Goal: Task Accomplishment & Management: Use online tool/utility

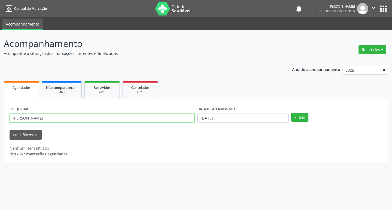
click at [106, 117] on input "[PERSON_NAME]" at bounding box center [102, 118] width 185 height 9
type input "m"
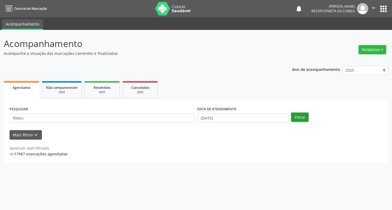
click at [302, 114] on button "Filtrar" at bounding box center [299, 117] width 17 height 9
click at [119, 116] on input "fildeci" at bounding box center [102, 118] width 185 height 9
type input "f"
click at [302, 116] on button "Filtrar" at bounding box center [299, 117] width 17 height 9
drag, startPoint x: 158, startPoint y: 121, endPoint x: 167, endPoint y: 120, distance: 9.0
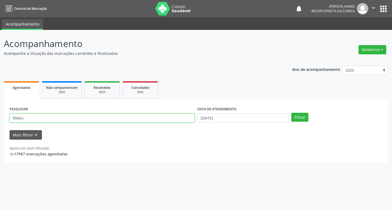
click at [167, 120] on input "fildeci" at bounding box center [102, 118] width 185 height 9
type input "f"
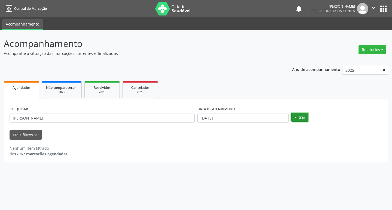
click at [298, 119] on button "Filtrar" at bounding box center [299, 117] width 17 height 9
click at [156, 119] on input "[PERSON_NAME]" at bounding box center [102, 118] width 185 height 9
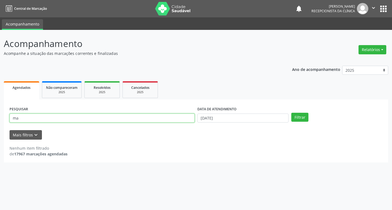
type input "m"
type input "gilsicleia"
click at [305, 119] on button "Filtrar" at bounding box center [299, 117] width 17 height 9
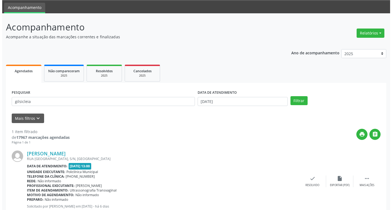
scroll to position [34, 0]
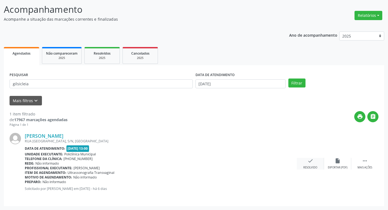
click at [305, 163] on div "check Resolvido" at bounding box center [310, 164] width 27 height 12
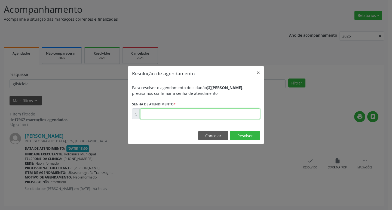
click at [228, 112] on input "text" at bounding box center [200, 114] width 120 height 11
type input "00177793"
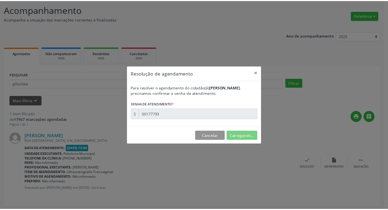
scroll to position [0, 0]
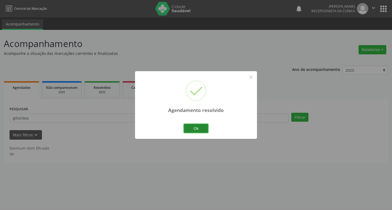
click at [201, 127] on button "Ok" at bounding box center [196, 128] width 24 height 9
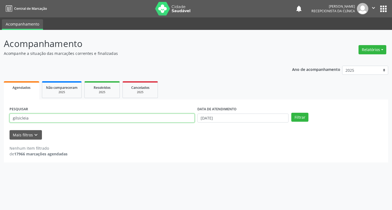
click at [105, 117] on input "gilsicleia" at bounding box center [102, 118] width 185 height 9
type input "g"
type input "liniane"
click at [294, 116] on button "Filtrar" at bounding box center [299, 117] width 17 height 9
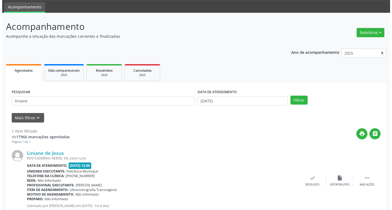
scroll to position [34, 0]
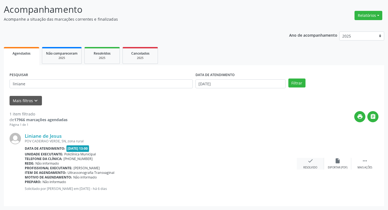
click at [303, 167] on div "Resolvido" at bounding box center [310, 168] width 14 height 4
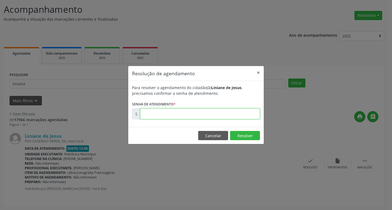
click at [198, 115] on input "text" at bounding box center [200, 114] width 120 height 11
type input "00177826"
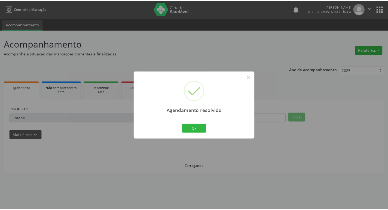
scroll to position [0, 0]
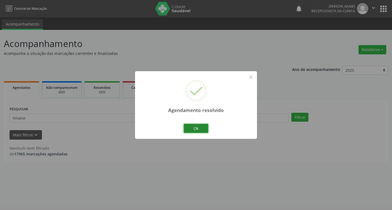
click at [201, 132] on button "Ok" at bounding box center [196, 128] width 24 height 9
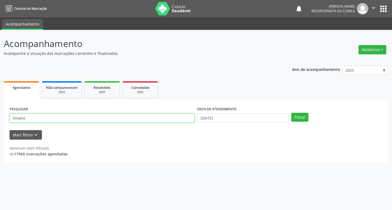
click at [127, 116] on input "liniane" at bounding box center [102, 118] width 185 height 9
type input "l"
click at [83, 118] on input "text" at bounding box center [102, 118] width 185 height 9
type input "gilvane"
click at [305, 116] on button "Filtrar" at bounding box center [299, 117] width 17 height 9
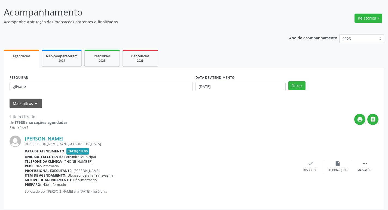
scroll to position [34, 0]
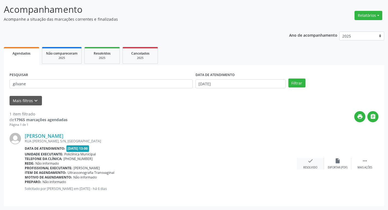
click at [316, 166] on div "Resolvido" at bounding box center [310, 168] width 14 height 4
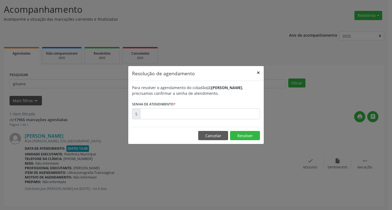
click at [257, 72] on button "×" at bounding box center [258, 72] width 11 height 13
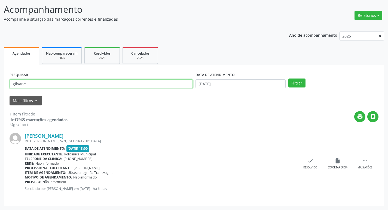
click at [123, 87] on input "gilvane" at bounding box center [101, 83] width 183 height 9
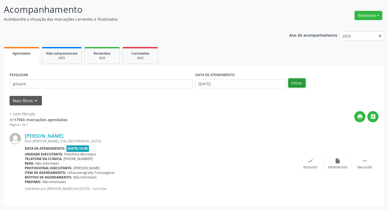
click at [301, 80] on button "Filtrar" at bounding box center [296, 83] width 17 height 9
click at [307, 166] on div "Resolvido" at bounding box center [310, 168] width 14 height 4
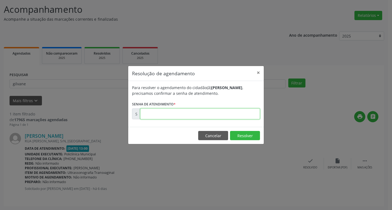
click at [230, 113] on input "text" at bounding box center [200, 114] width 120 height 11
type input "00177843"
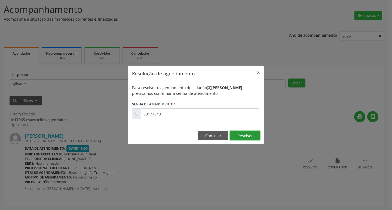
click at [242, 134] on button "Resolver" at bounding box center [245, 135] width 30 height 9
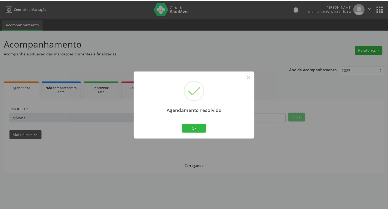
scroll to position [0, 0]
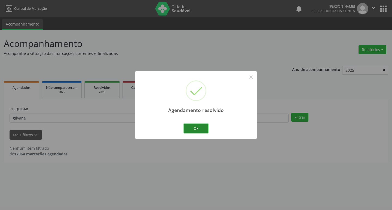
click at [202, 131] on button "Ok" at bounding box center [196, 128] width 24 height 9
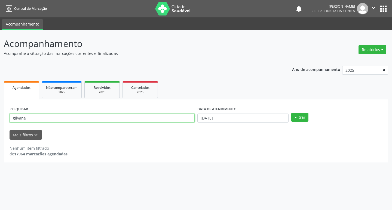
click at [106, 117] on input "gilvane" at bounding box center [102, 118] width 185 height 9
type input "g"
type input "jaineide"
click at [308, 118] on button "Filtrar" at bounding box center [299, 117] width 17 height 9
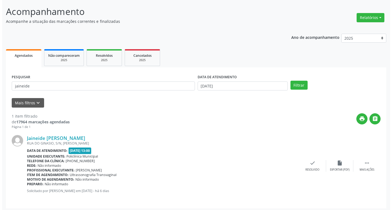
scroll to position [34, 0]
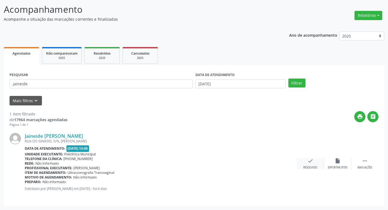
click at [317, 166] on div "check Resolvido" at bounding box center [310, 164] width 27 height 12
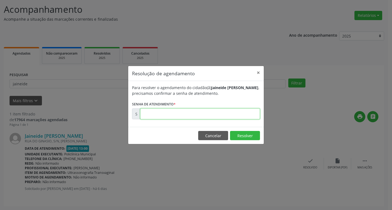
click at [166, 116] on input "text" at bounding box center [200, 114] width 120 height 11
type input "00177806"
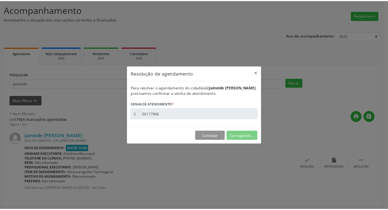
scroll to position [0, 0]
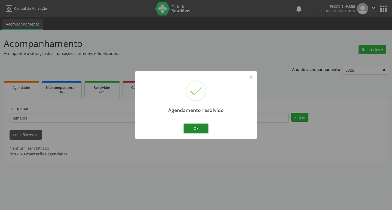
click at [193, 128] on button "Ok" at bounding box center [196, 128] width 24 height 9
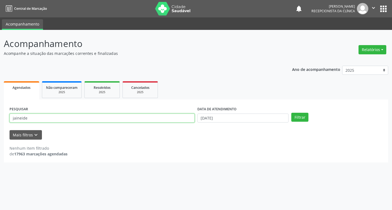
click at [59, 118] on input "jaineide" at bounding box center [102, 118] width 185 height 9
type input "j"
type input "marinalva"
click at [305, 116] on button "Filtrar" at bounding box center [299, 117] width 17 height 9
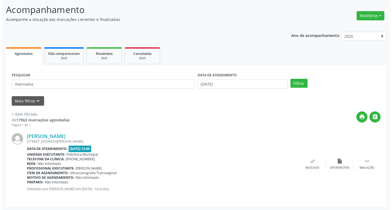
scroll to position [34, 0]
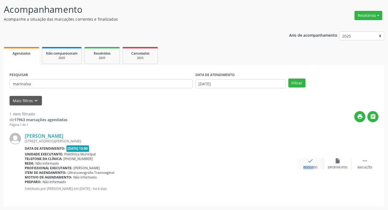
click at [309, 167] on div "check Resolvido" at bounding box center [310, 164] width 27 height 12
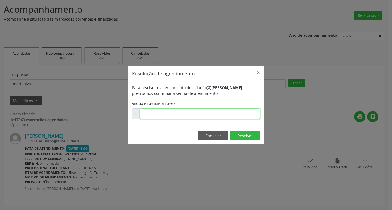
click at [185, 113] on input "text" at bounding box center [200, 114] width 120 height 11
type input "00177797"
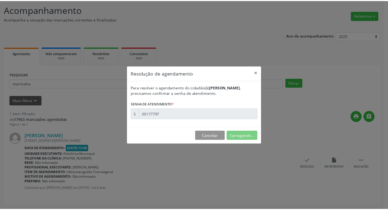
scroll to position [0, 0]
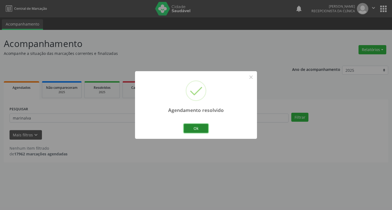
click at [200, 128] on button "Ok" at bounding box center [196, 128] width 24 height 9
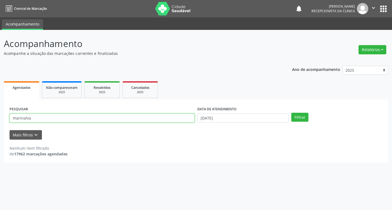
click at [144, 115] on input "marinalva" at bounding box center [102, 118] width 185 height 9
type input "m"
type input "juscimaria"
click at [300, 116] on button "Filtrar" at bounding box center [299, 117] width 17 height 9
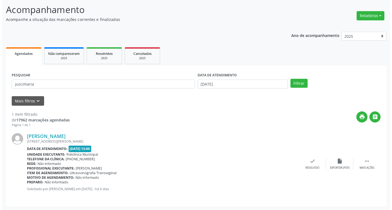
scroll to position [34, 0]
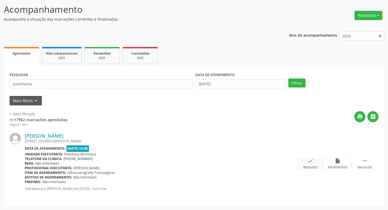
click at [320, 168] on div "check Resolvido" at bounding box center [310, 164] width 27 height 12
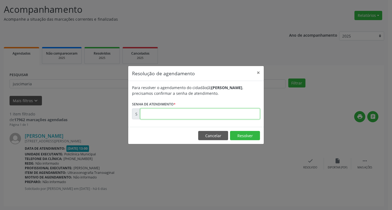
click at [235, 113] on input "text" at bounding box center [200, 114] width 120 height 11
type input "00177809"
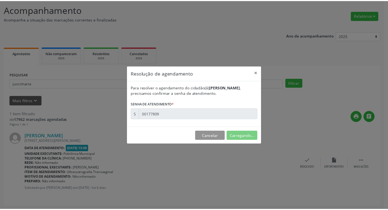
scroll to position [0, 0]
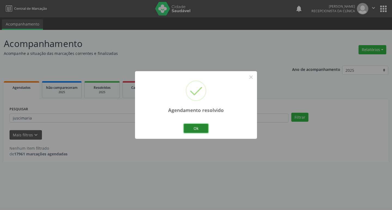
click at [202, 124] on button "Ok" at bounding box center [196, 128] width 24 height 9
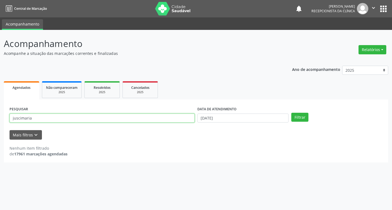
click at [179, 117] on input "juscimaria" at bounding box center [102, 118] width 185 height 9
type input "j"
type input "[DEMOGRAPHIC_DATA]"
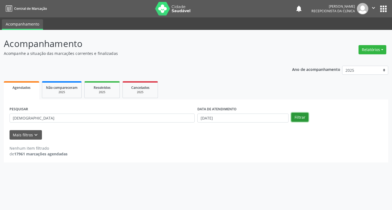
click at [296, 116] on button "Filtrar" at bounding box center [299, 117] width 17 height 9
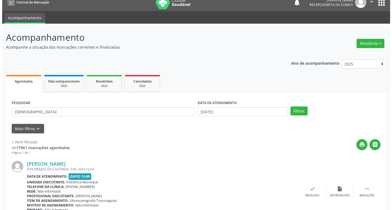
scroll to position [34, 0]
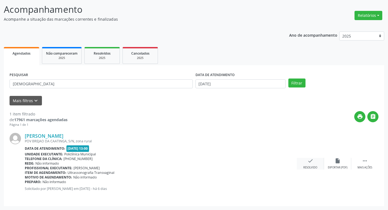
click at [312, 164] on div "check Resolvido" at bounding box center [310, 164] width 27 height 12
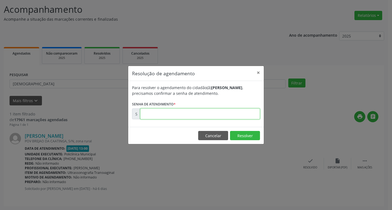
click at [235, 113] on input "text" at bounding box center [200, 114] width 120 height 11
type input "00177782"
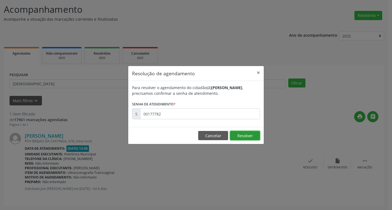
click at [251, 139] on button "Resolver" at bounding box center [245, 135] width 30 height 9
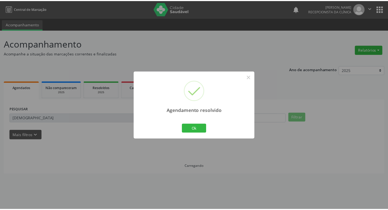
scroll to position [0, 0]
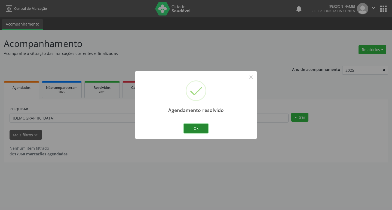
click at [204, 125] on button "Ok" at bounding box center [196, 128] width 24 height 9
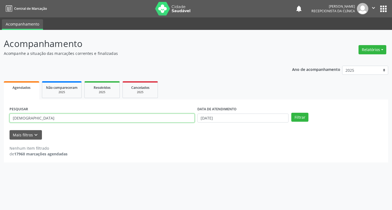
click at [131, 117] on input "[DEMOGRAPHIC_DATA]" at bounding box center [102, 118] width 185 height 9
type input "c"
click at [37, 118] on input "text" at bounding box center [102, 118] width 185 height 9
type input "sidalia"
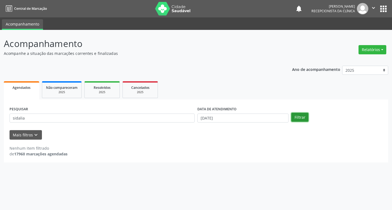
click at [292, 117] on button "Filtrar" at bounding box center [299, 117] width 17 height 9
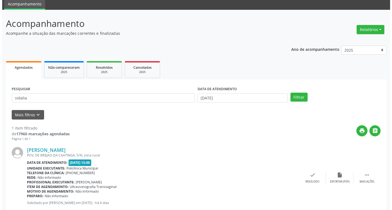
scroll to position [34, 0]
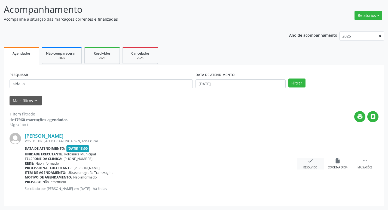
click at [316, 165] on div "check Resolvido" at bounding box center [310, 164] width 27 height 12
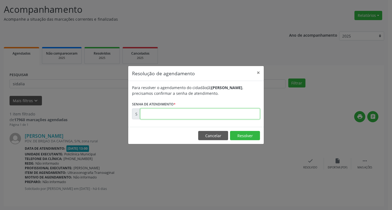
click at [222, 115] on input "text" at bounding box center [200, 114] width 120 height 11
type input "00177795"
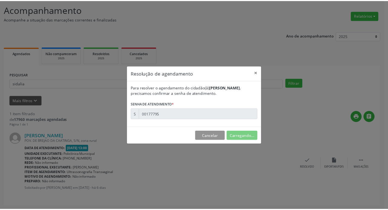
scroll to position [0, 0]
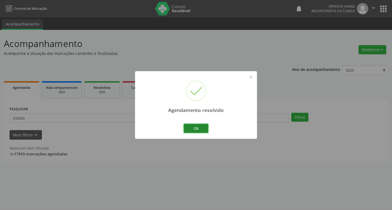
click at [206, 125] on button "Ok" at bounding box center [196, 128] width 24 height 9
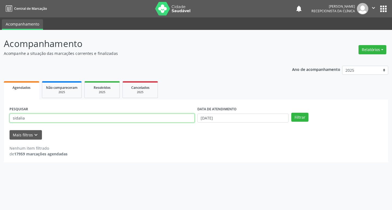
click at [183, 117] on input "sidalia" at bounding box center [102, 118] width 185 height 9
type input "s"
type input "hildete"
click at [304, 118] on button "Filtrar" at bounding box center [299, 117] width 17 height 9
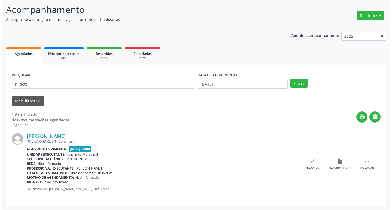
scroll to position [34, 0]
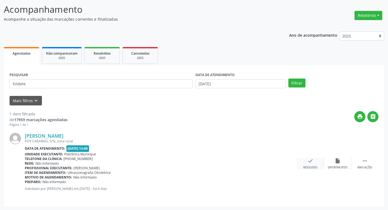
click at [310, 160] on icon "check" at bounding box center [310, 161] width 6 height 6
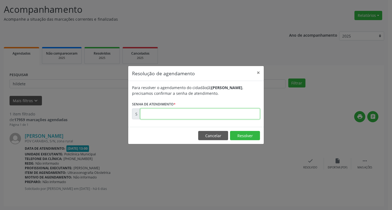
click at [217, 112] on input "text" at bounding box center [200, 114] width 120 height 11
type input "00177824"
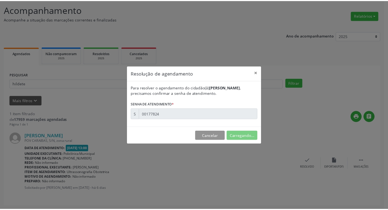
scroll to position [0, 0]
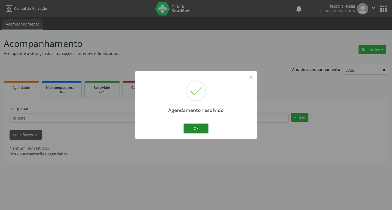
click at [199, 126] on button "Ok" at bounding box center [196, 128] width 24 height 9
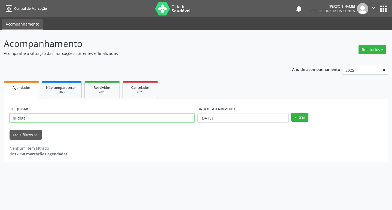
drag, startPoint x: 168, startPoint y: 119, endPoint x: 174, endPoint y: 117, distance: 7.0
click at [173, 118] on input "hildete" at bounding box center [102, 118] width 185 height 9
type input "h"
click at [102, 118] on input "text" at bounding box center [102, 118] width 185 height 9
type input "[PERSON_NAME]"
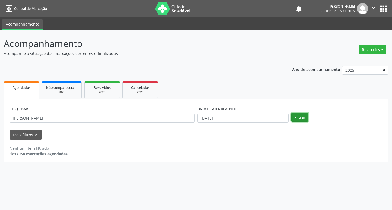
click at [299, 119] on button "Filtrar" at bounding box center [299, 117] width 17 height 9
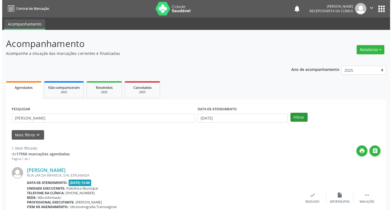
scroll to position [34, 0]
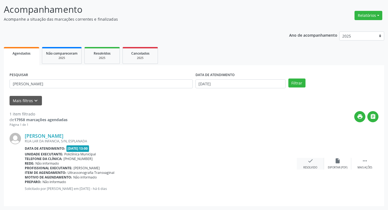
click at [318, 162] on div "check Resolvido" at bounding box center [310, 164] width 27 height 12
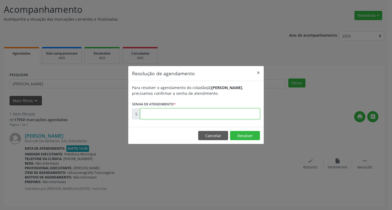
click at [232, 115] on input "text" at bounding box center [200, 114] width 120 height 11
type input "00177770"
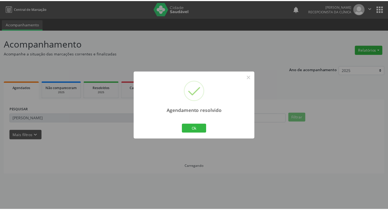
scroll to position [0, 0]
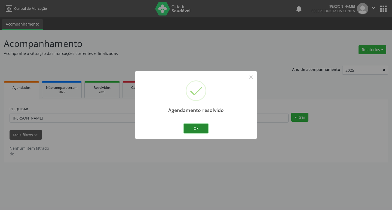
click at [200, 127] on button "Ok" at bounding box center [196, 128] width 24 height 9
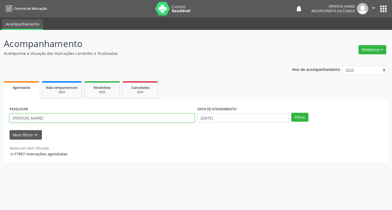
click at [89, 119] on input "[PERSON_NAME]" at bounding box center [102, 118] width 185 height 9
type input "d"
type input "[PERSON_NAME]"
click at [294, 119] on button "Filtrar" at bounding box center [299, 117] width 17 height 9
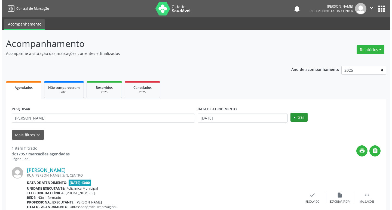
scroll to position [34, 0]
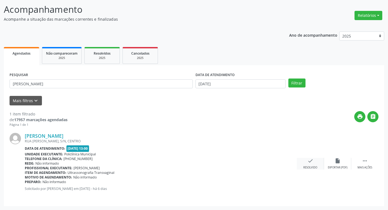
click at [313, 161] on icon "check" at bounding box center [310, 161] width 6 height 6
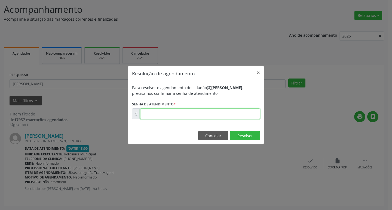
click at [226, 113] on input "text" at bounding box center [200, 114] width 120 height 11
type input "00177841"
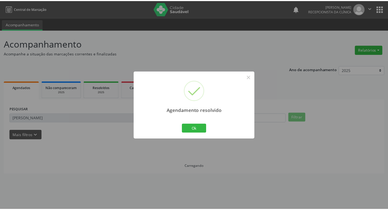
scroll to position [0, 0]
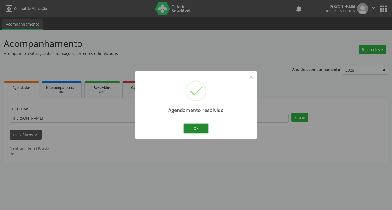
click at [205, 128] on button "Ok" at bounding box center [196, 128] width 24 height 9
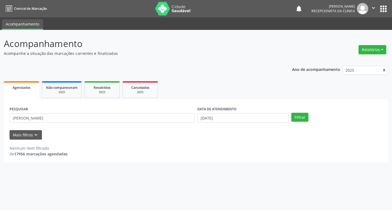
click at [134, 123] on div "PESQUISAR [PERSON_NAME]" at bounding box center [102, 115] width 188 height 21
drag, startPoint x: 133, startPoint y: 117, endPoint x: 139, endPoint y: 116, distance: 5.3
click at [135, 117] on input "[PERSON_NAME]" at bounding box center [102, 118] width 185 height 9
type input "m"
type input "[PERSON_NAME]"
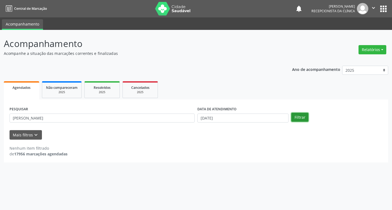
click at [299, 118] on button "Filtrar" at bounding box center [299, 117] width 17 height 9
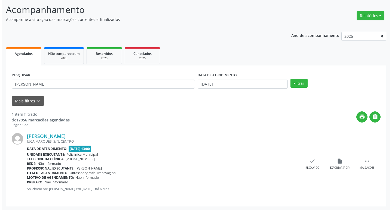
scroll to position [34, 0]
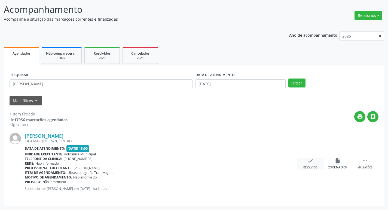
click at [307, 165] on div "check Resolvido" at bounding box center [310, 164] width 27 height 12
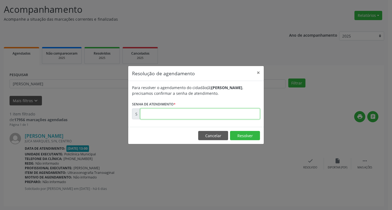
click at [181, 113] on input "text" at bounding box center [200, 114] width 120 height 11
type input "00177828"
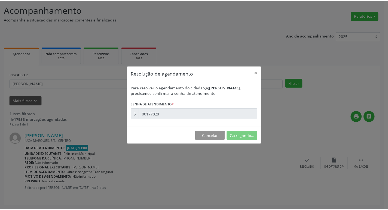
scroll to position [0, 0]
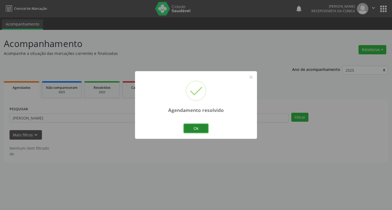
click at [196, 129] on button "Ok" at bounding box center [196, 128] width 24 height 9
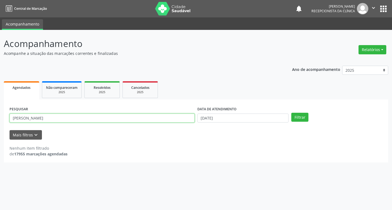
click at [180, 116] on input "[PERSON_NAME]" at bounding box center [102, 118] width 185 height 9
click at [176, 119] on input "[PERSON_NAME]" at bounding box center [102, 118] width 185 height 9
type input "m"
type input "marciana"
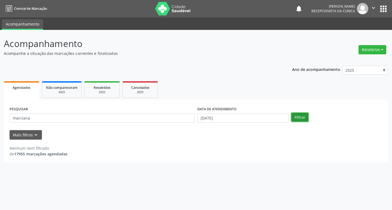
click at [302, 115] on button "Filtrar" at bounding box center [299, 117] width 17 height 9
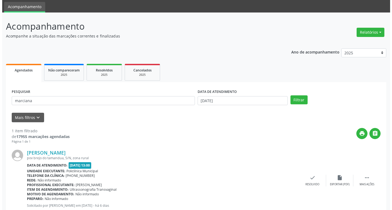
scroll to position [34, 0]
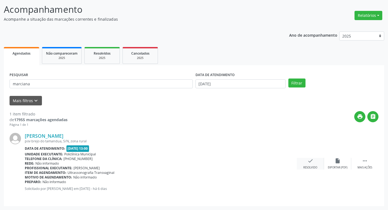
click at [314, 162] on div "check Resolvido" at bounding box center [310, 164] width 27 height 12
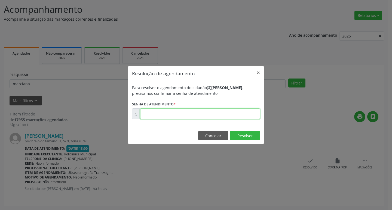
click at [217, 111] on input "text" at bounding box center [200, 114] width 120 height 11
type input "00177811"
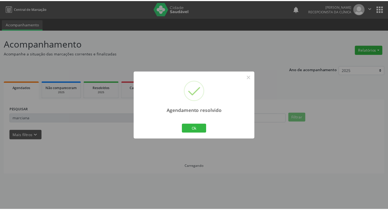
scroll to position [0, 0]
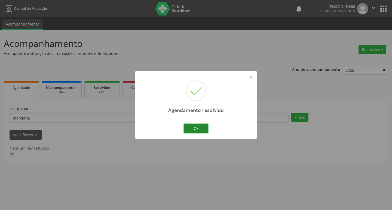
click at [206, 126] on button "Ok" at bounding box center [196, 128] width 24 height 9
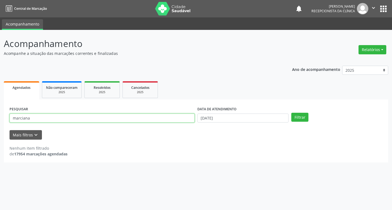
click at [134, 120] on input "marciana" at bounding box center [102, 118] width 185 height 9
type input "m"
type input "cristinia"
click at [291, 113] on button "Filtrar" at bounding box center [299, 117] width 17 height 9
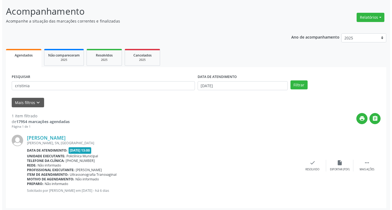
scroll to position [34, 0]
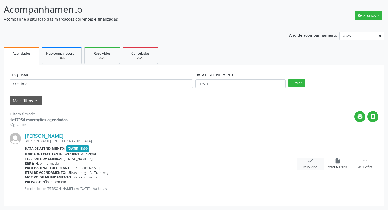
click at [316, 164] on div "check Resolvido" at bounding box center [310, 164] width 27 height 12
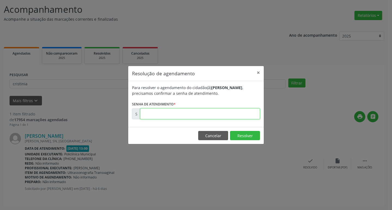
click at [203, 112] on input "text" at bounding box center [200, 114] width 120 height 11
type input "00177829"
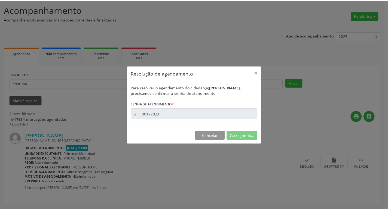
scroll to position [0, 0]
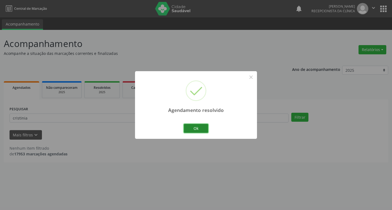
click at [206, 129] on button "Ok" at bounding box center [196, 128] width 24 height 9
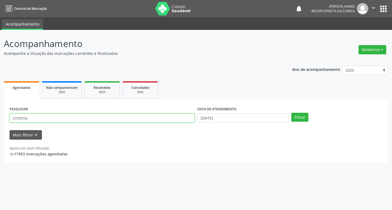
click at [149, 116] on input "cristinia" at bounding box center [102, 118] width 185 height 9
type input "c"
type input "jaerica"
click at [307, 120] on button "Filtrar" at bounding box center [299, 117] width 17 height 9
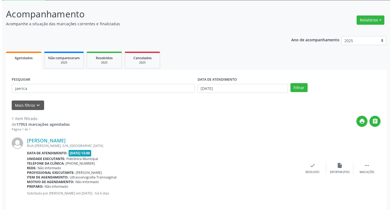
scroll to position [34, 0]
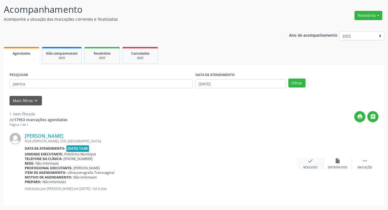
click at [309, 165] on div "check Resolvido" at bounding box center [310, 164] width 27 height 12
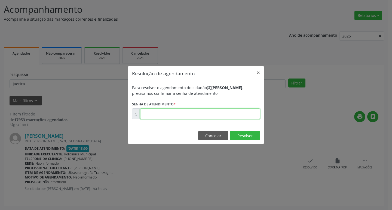
click at [183, 116] on input "text" at bounding box center [200, 114] width 120 height 11
type input "00177773"
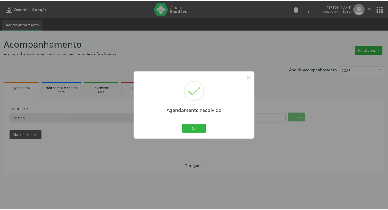
scroll to position [0, 0]
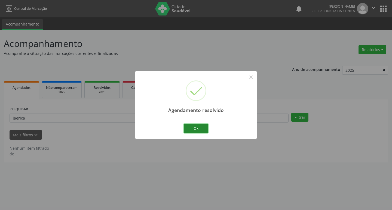
click at [190, 131] on button "Ok" at bounding box center [196, 128] width 24 height 9
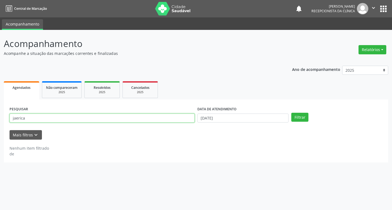
drag, startPoint x: 100, startPoint y: 118, endPoint x: 103, endPoint y: 117, distance: 3.4
click at [103, 117] on input "jaerica" at bounding box center [102, 118] width 185 height 9
type input "j"
click at [101, 116] on input "text" at bounding box center [102, 118] width 185 height 9
type input "[PERSON_NAME]"
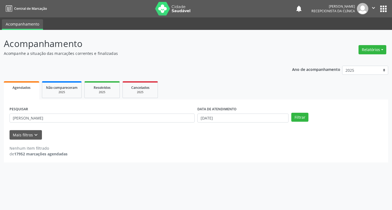
click at [290, 115] on div "PESQUISAR [PERSON_NAME] DE ATENDIMENTO [DATE] Filtrar" at bounding box center [196, 115] width 376 height 21
click at [293, 116] on button "Filtrar" at bounding box center [299, 117] width 17 height 9
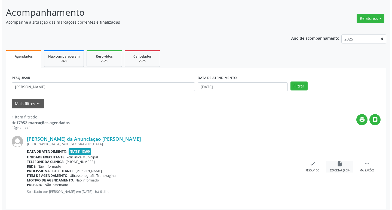
scroll to position [34, 0]
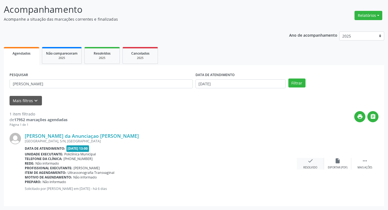
click at [308, 163] on icon "check" at bounding box center [310, 161] width 6 height 6
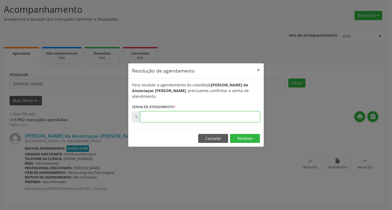
click at [259, 115] on input "text" at bounding box center [200, 117] width 120 height 11
type input "00177803"
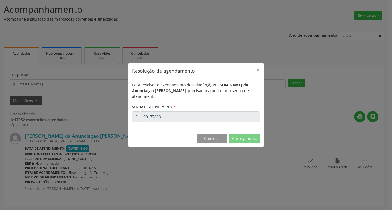
scroll to position [0, 0]
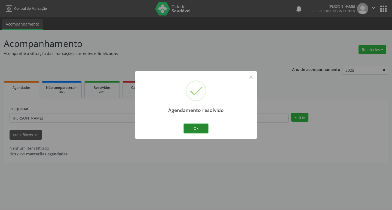
drag, startPoint x: 204, startPoint y: 131, endPoint x: 199, endPoint y: 128, distance: 4.6
click at [200, 129] on button "Ok" at bounding box center [196, 128] width 24 height 9
